Goal: Check status: Check status

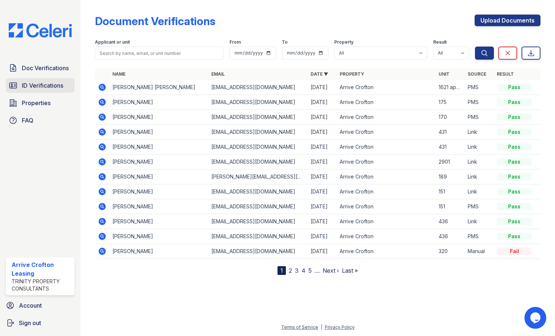
click at [32, 82] on span "ID Verifications" at bounding box center [42, 85] width 41 height 9
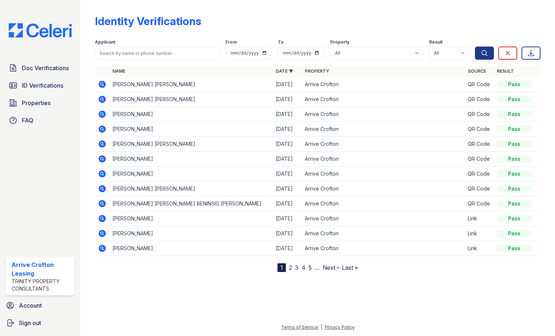
click at [103, 83] on icon at bounding box center [102, 84] width 7 height 7
click at [158, 87] on td "BRIONNA MONAE BENNETT" at bounding box center [191, 84] width 163 height 15
click at [102, 86] on icon at bounding box center [102, 84] width 7 height 7
